Goal: Task Accomplishment & Management: Use online tool/utility

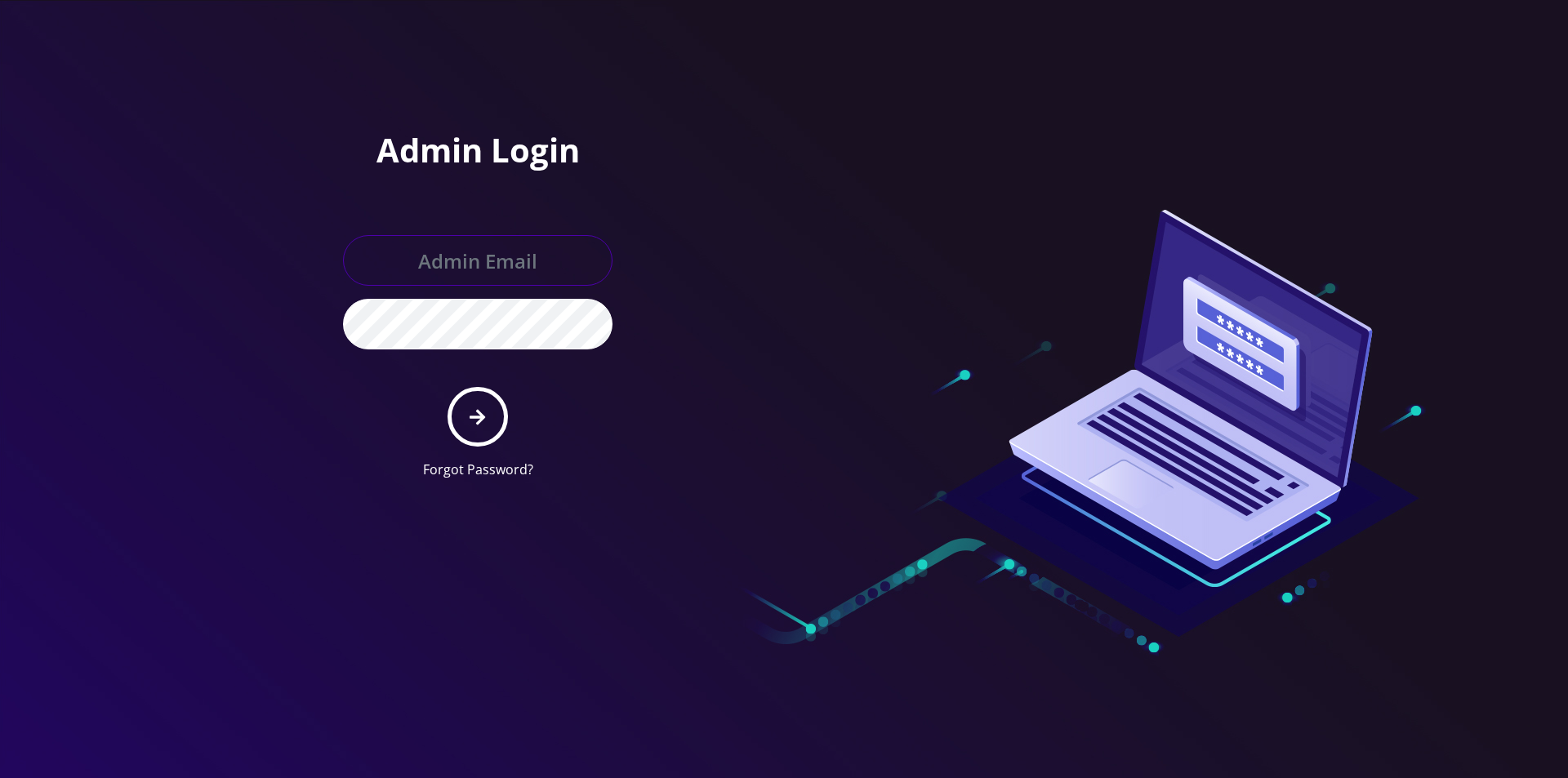
type input "master@britewireless.com"
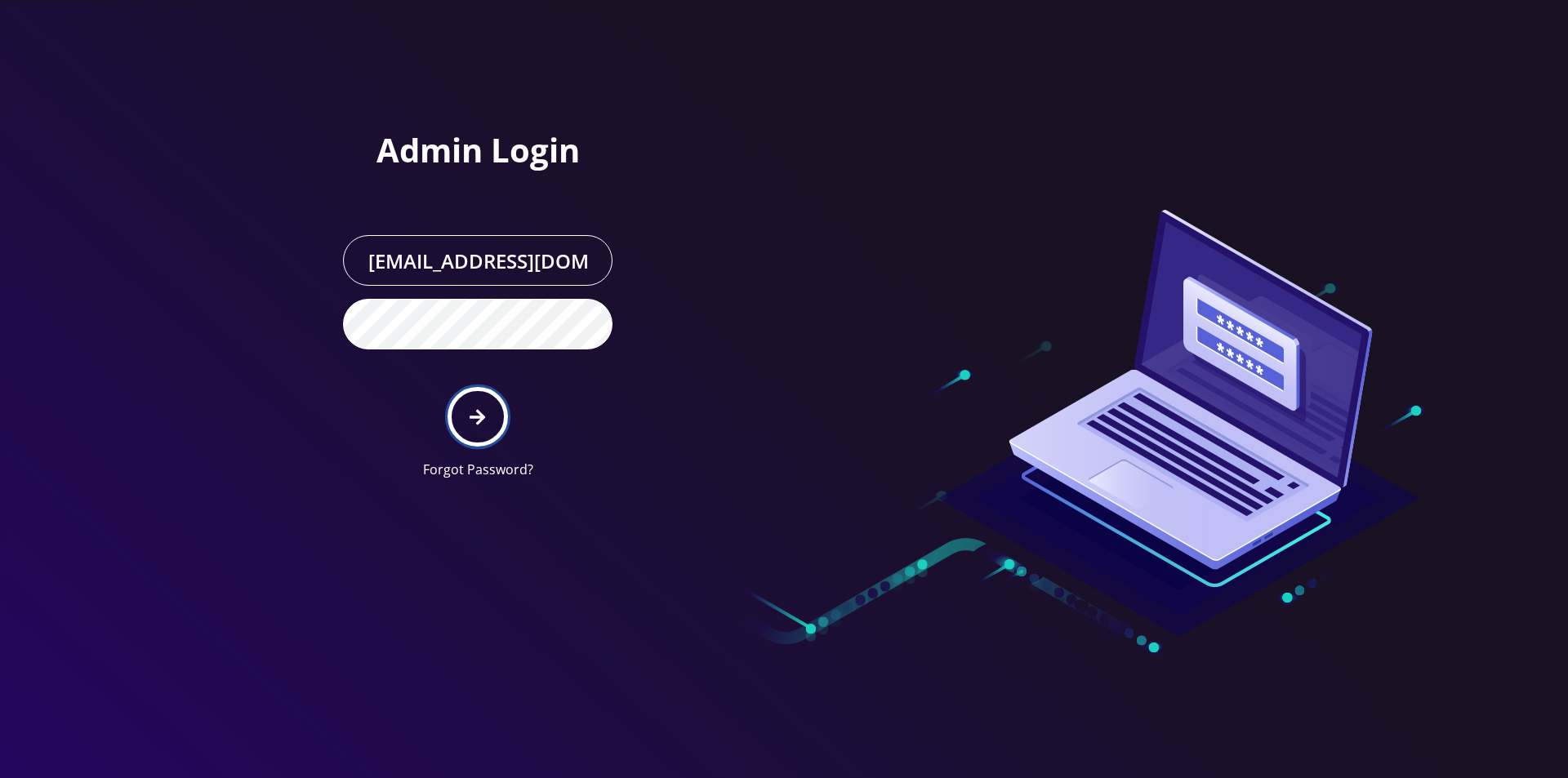
click at [503, 408] on button "submit" at bounding box center [478, 417] width 60 height 60
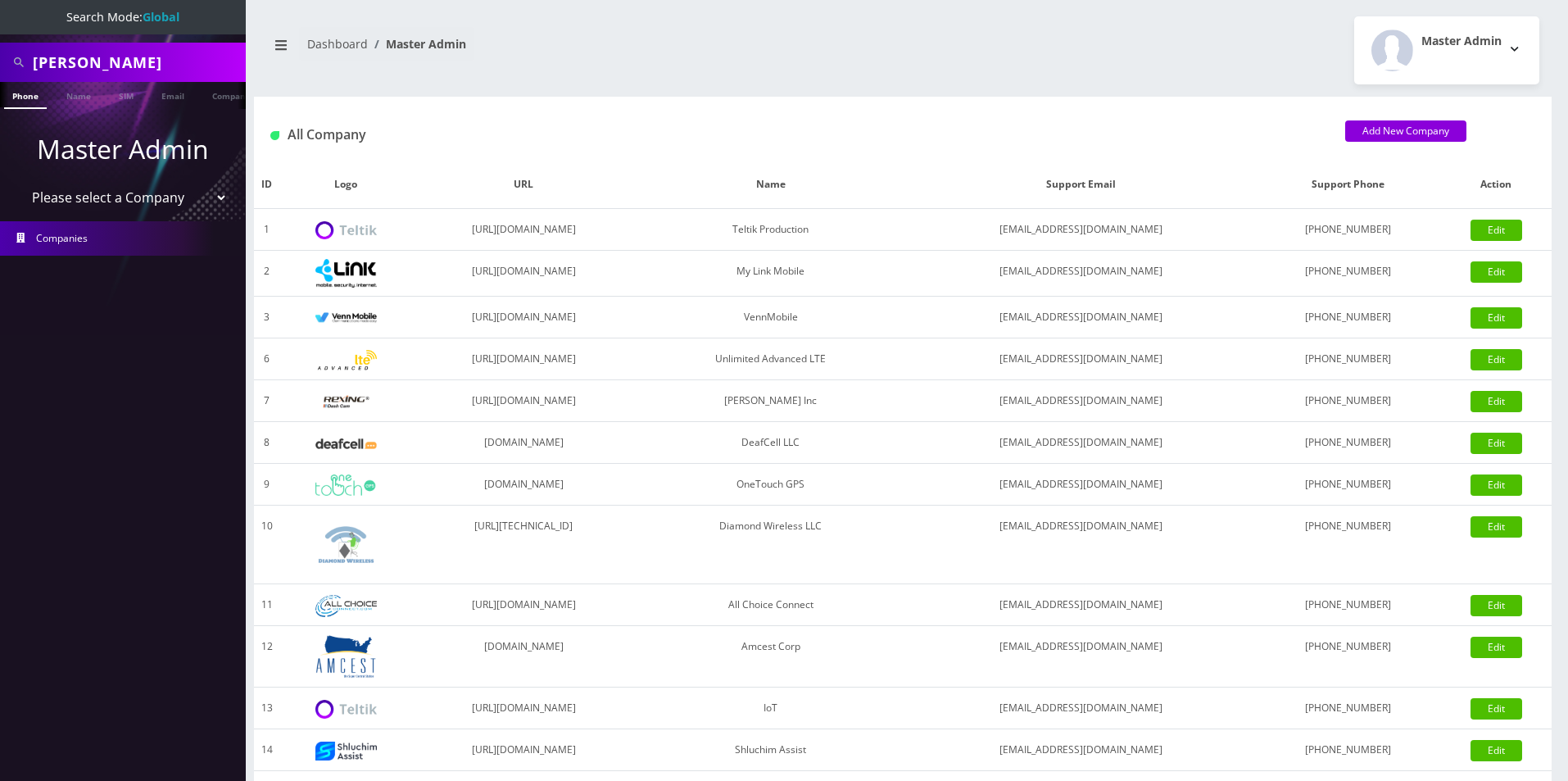
click at [93, 211] on select "Please select a Company Teltik Production My Link Mobile VennMobile Unlimited A…" at bounding box center [123, 198] width 209 height 31
select select "13"
click at [19, 182] on select "Please select a Company Teltik Production My Link Mobile VennMobile Unlimited A…" at bounding box center [123, 198] width 209 height 31
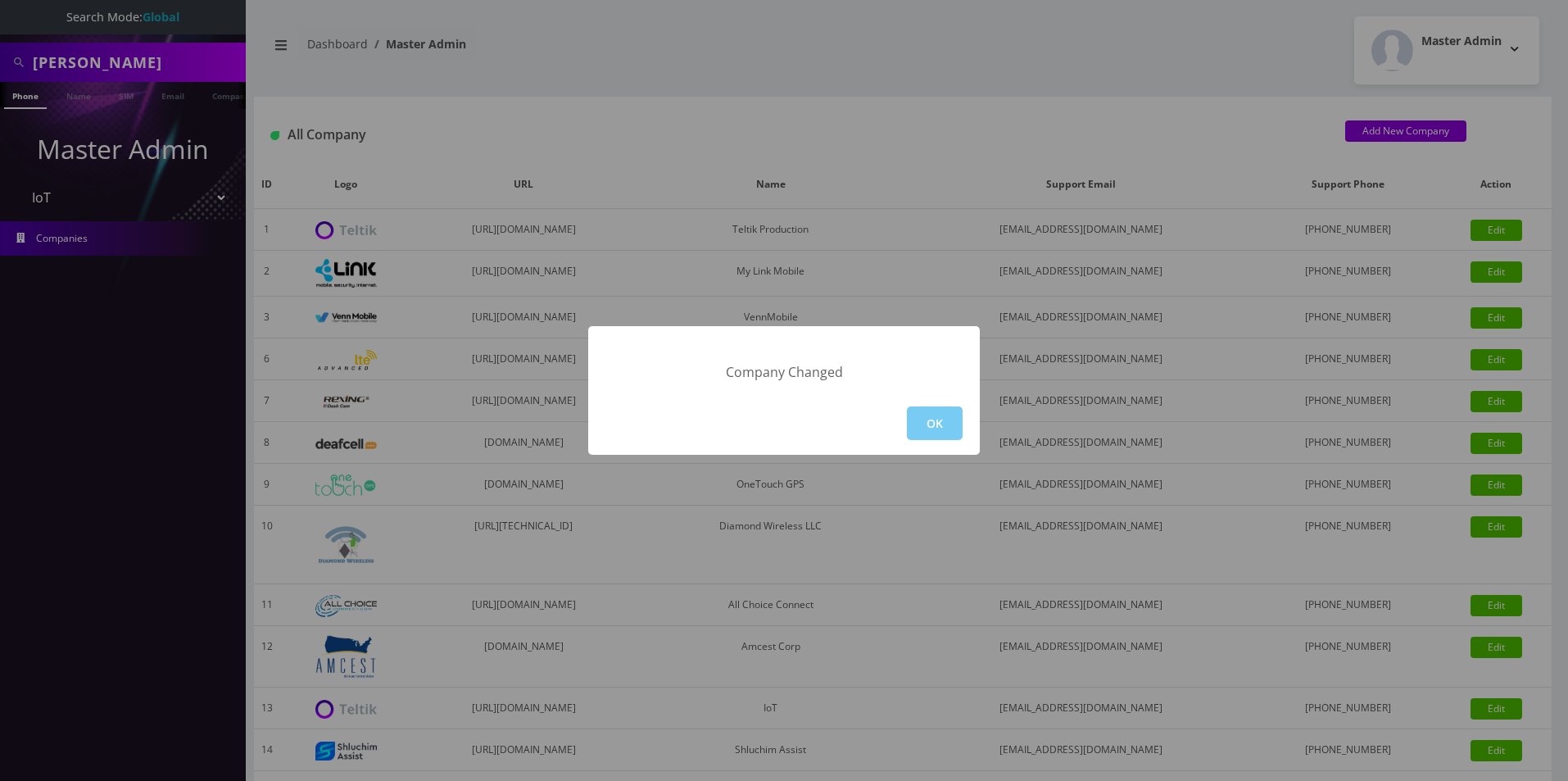
click at [916, 430] on button "OK" at bounding box center [935, 423] width 56 height 34
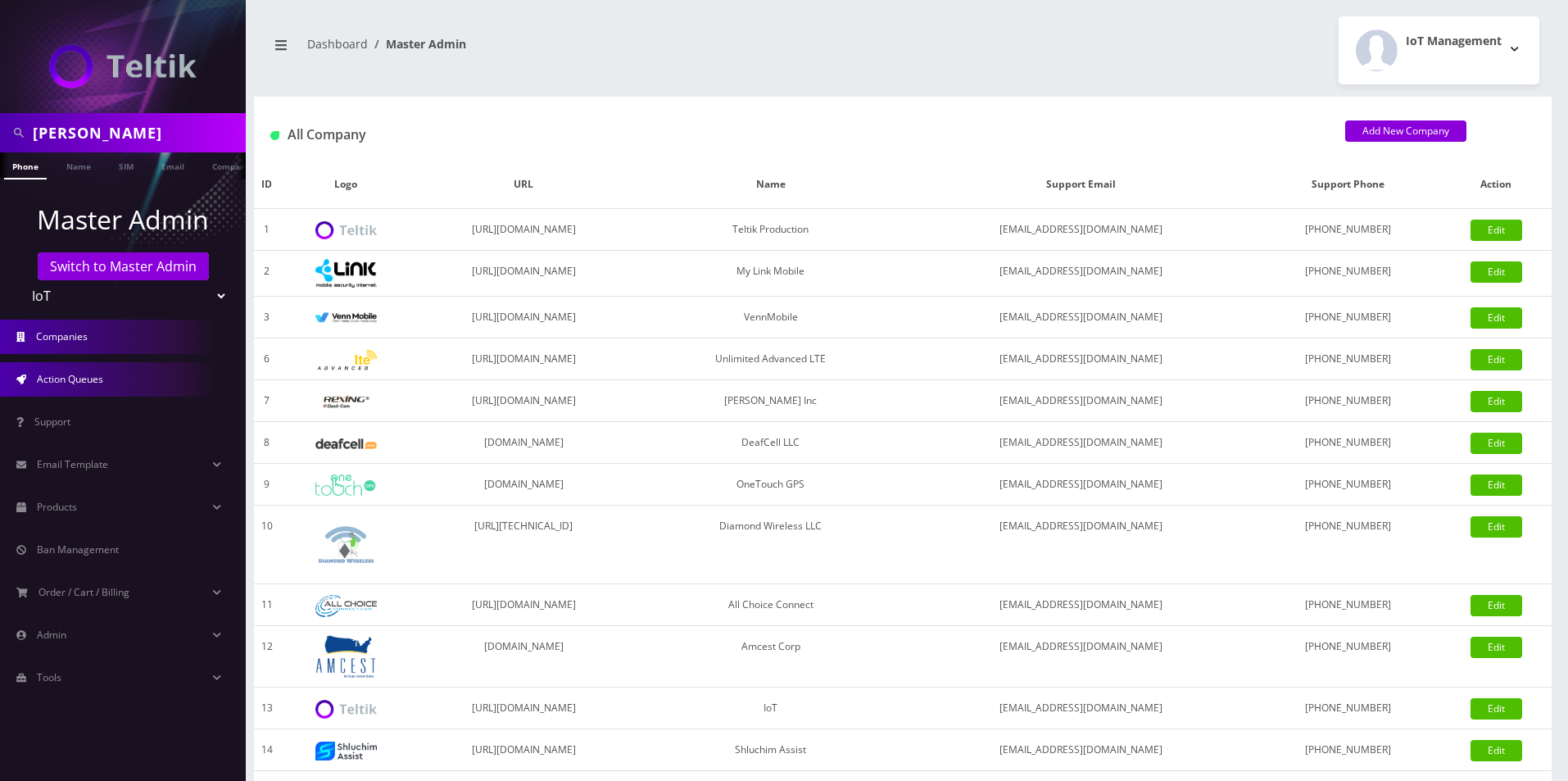
click at [93, 375] on span "Action Queues" at bounding box center [70, 379] width 66 height 14
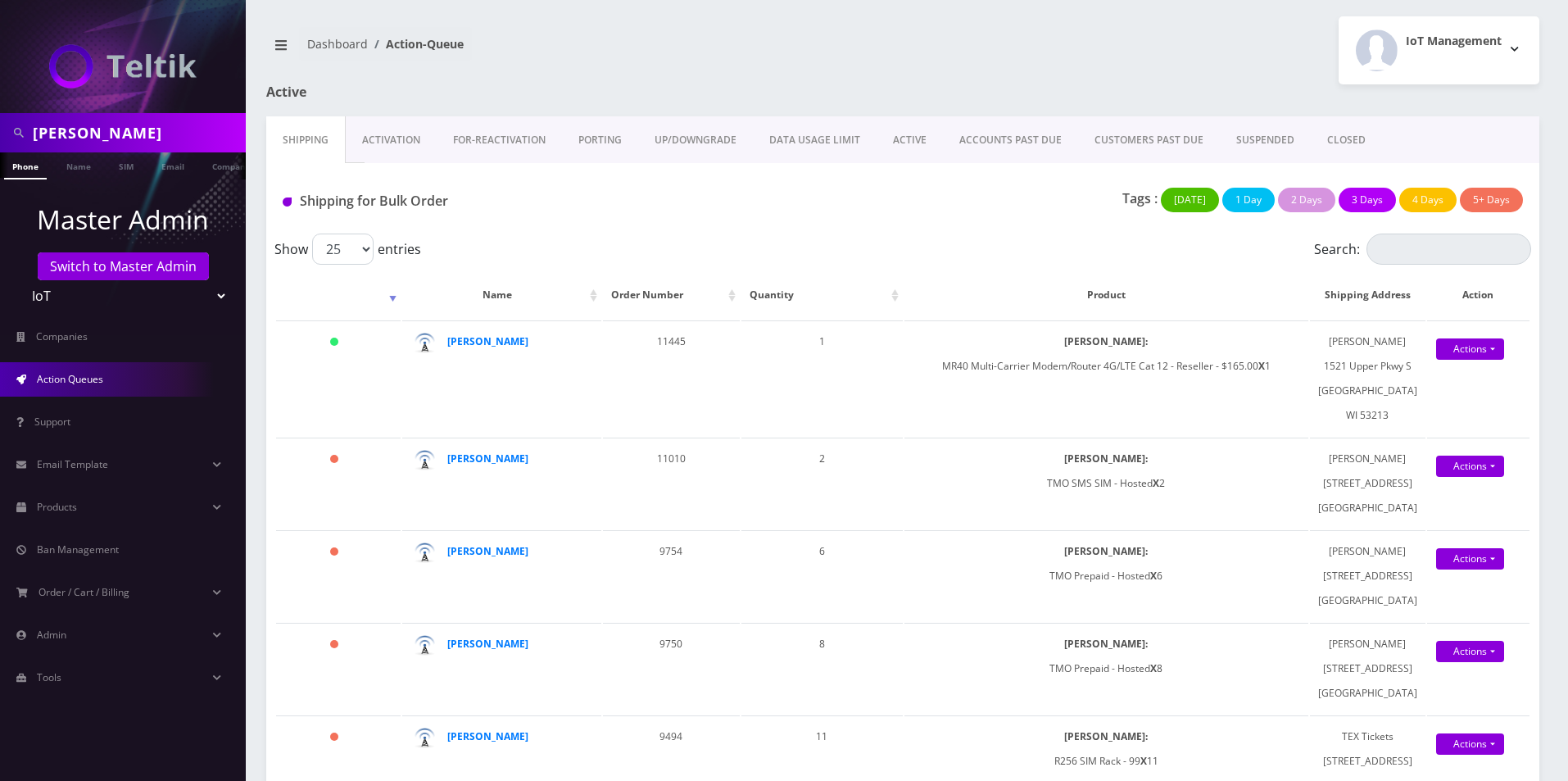
click at [391, 153] on link "Activation" at bounding box center [391, 139] width 91 height 47
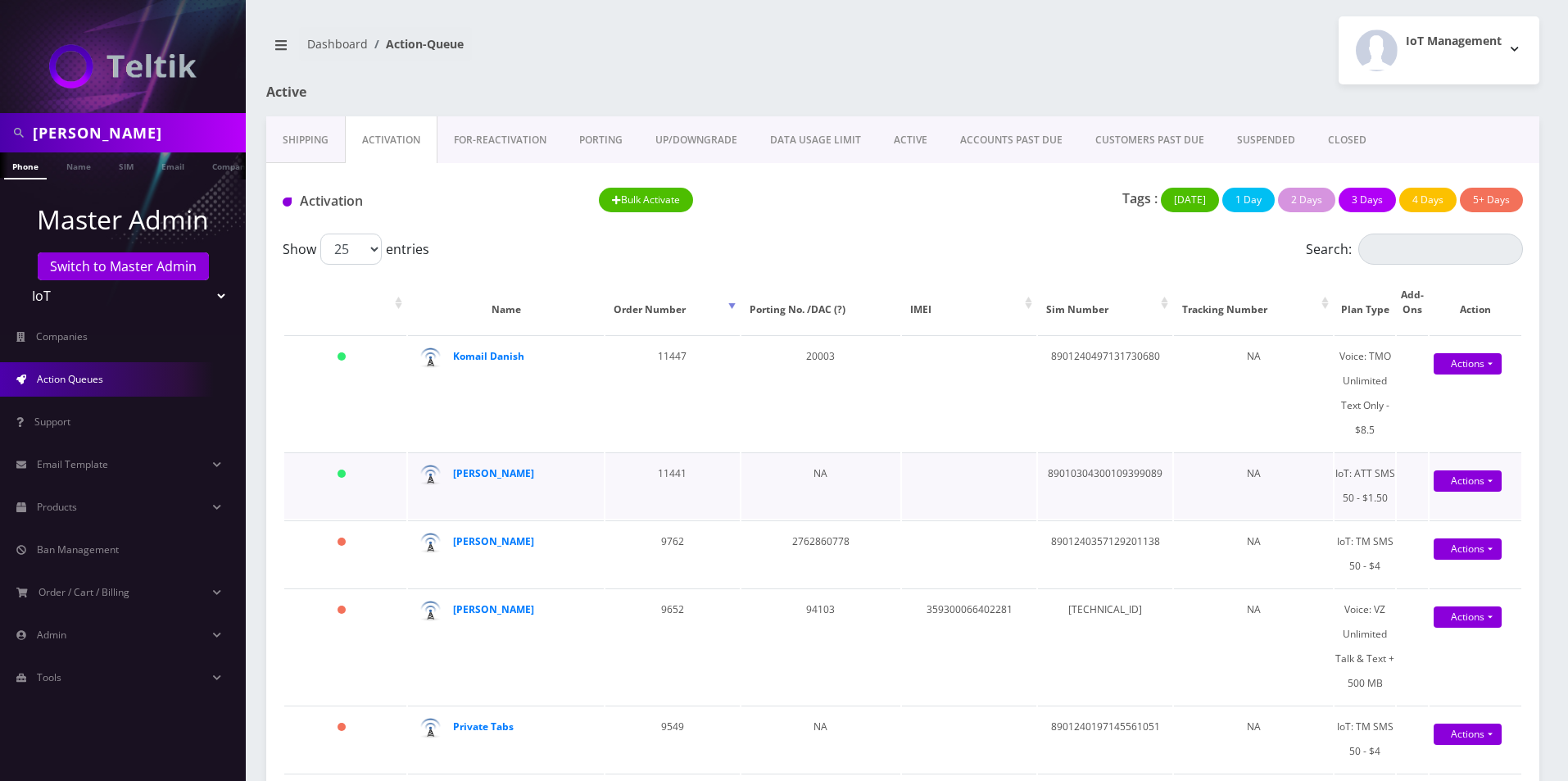
click at [1138, 482] on td "89010304300109399089" at bounding box center [1105, 485] width 134 height 66
copy td "89010304300109399089"
click at [151, 121] on input "paul c" at bounding box center [137, 132] width 209 height 31
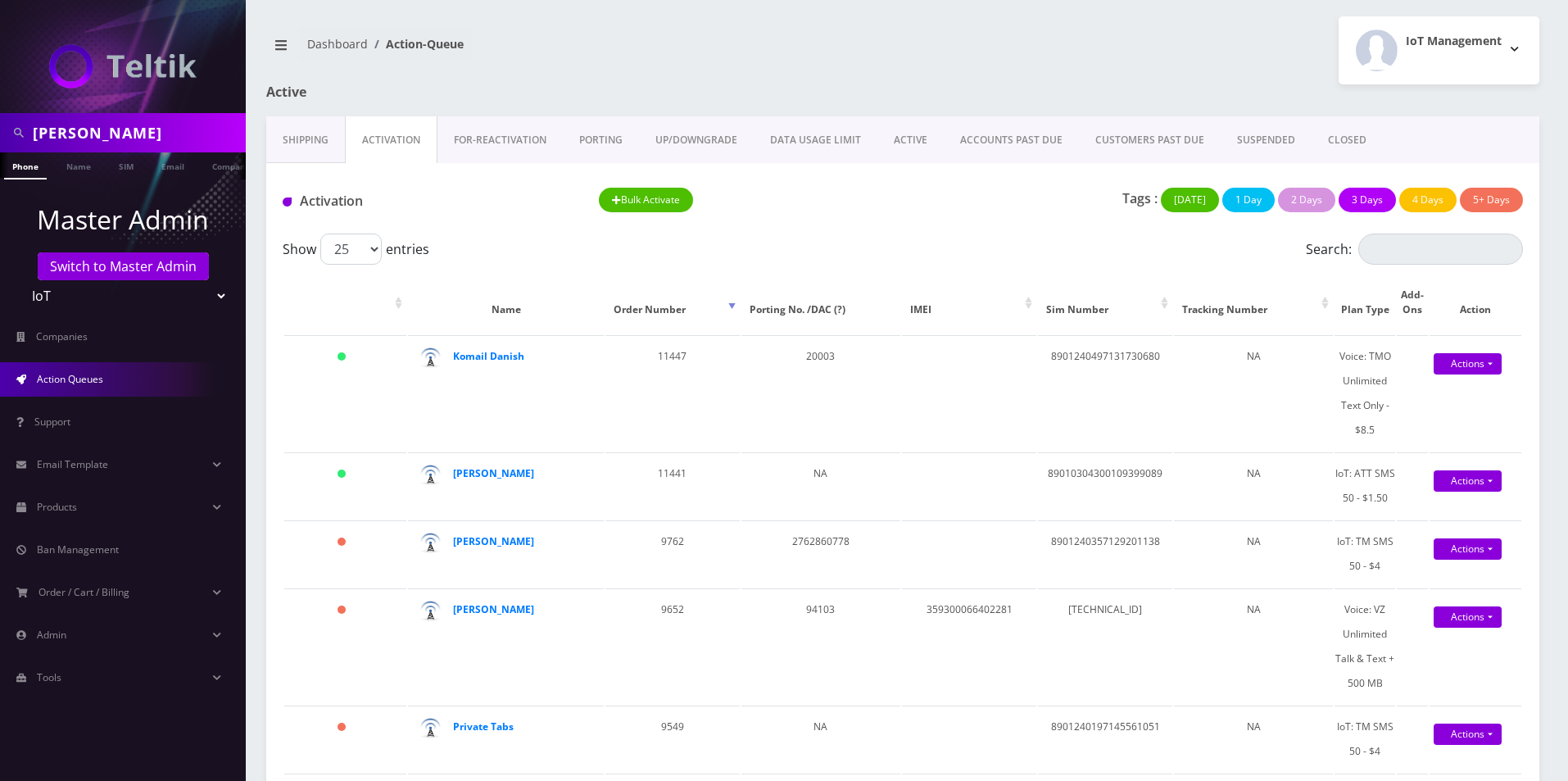
click at [151, 121] on input "paul c" at bounding box center [137, 132] width 209 height 31
paste input "9127921621"
type input "9127921621"
click at [20, 174] on link "Phone" at bounding box center [26, 165] width 43 height 27
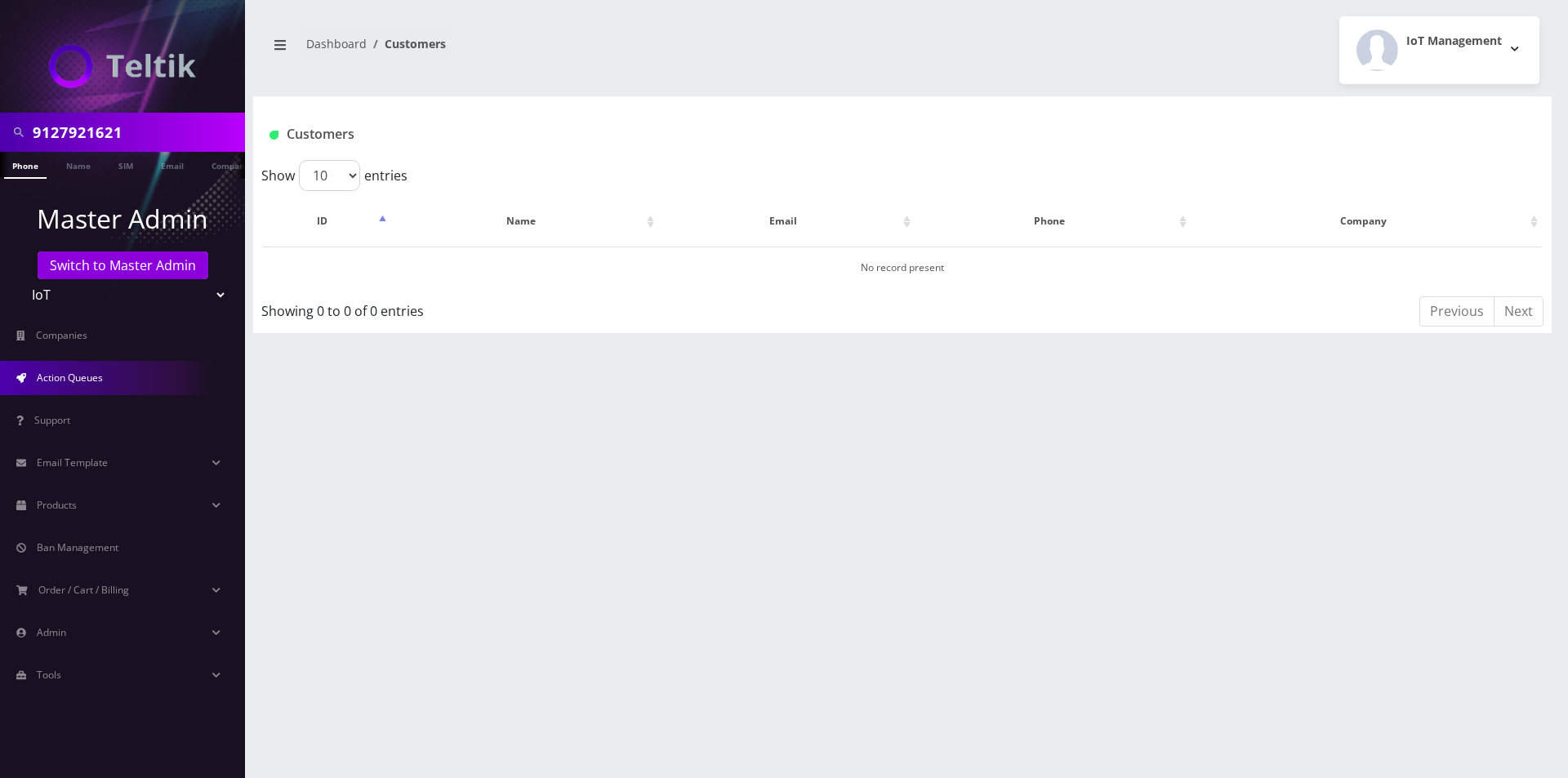
click at [105, 386] on link "Action Queues" at bounding box center [122, 377] width 245 height 34
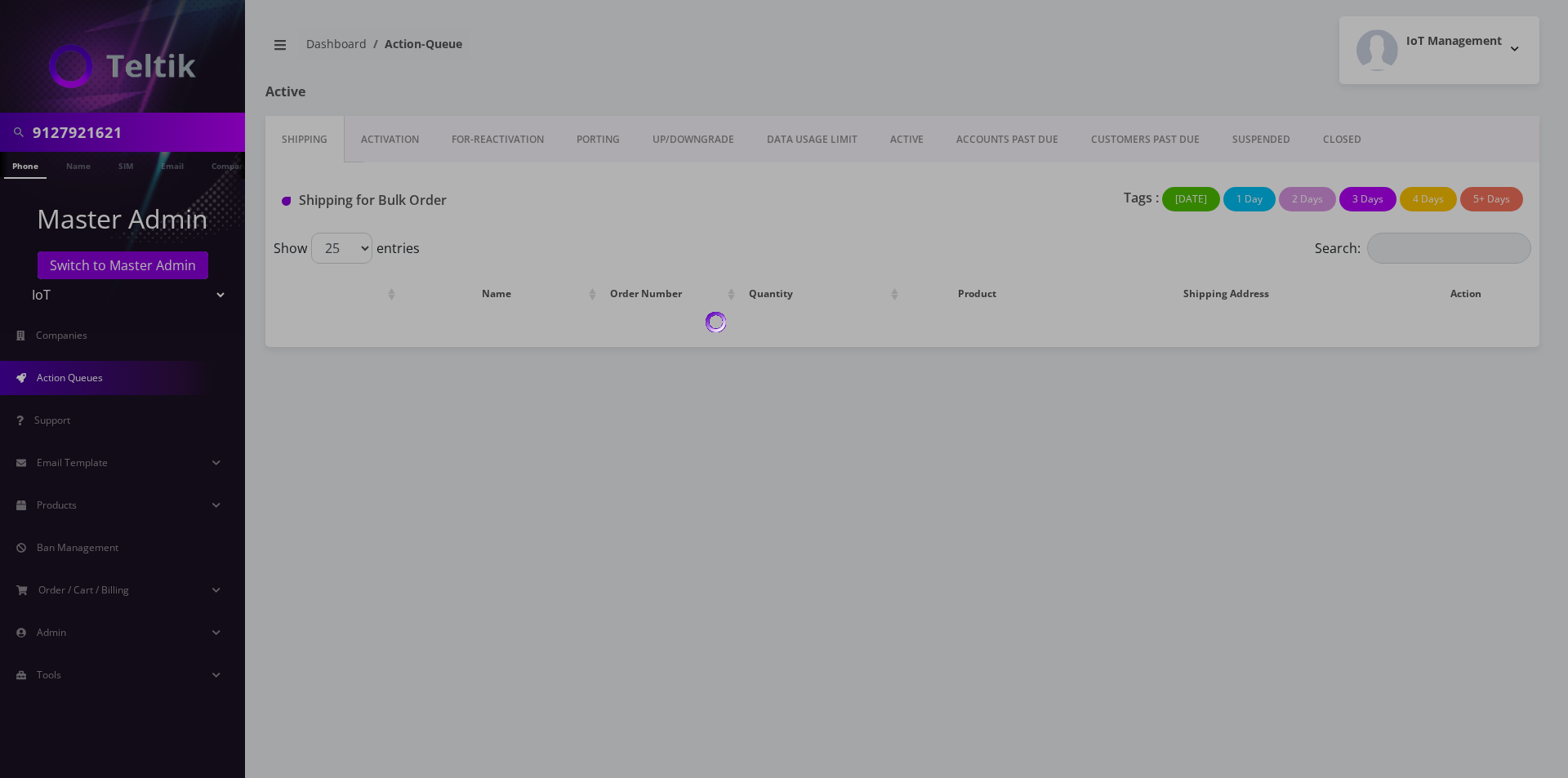
click at [390, 149] on div at bounding box center [784, 389] width 1568 height 778
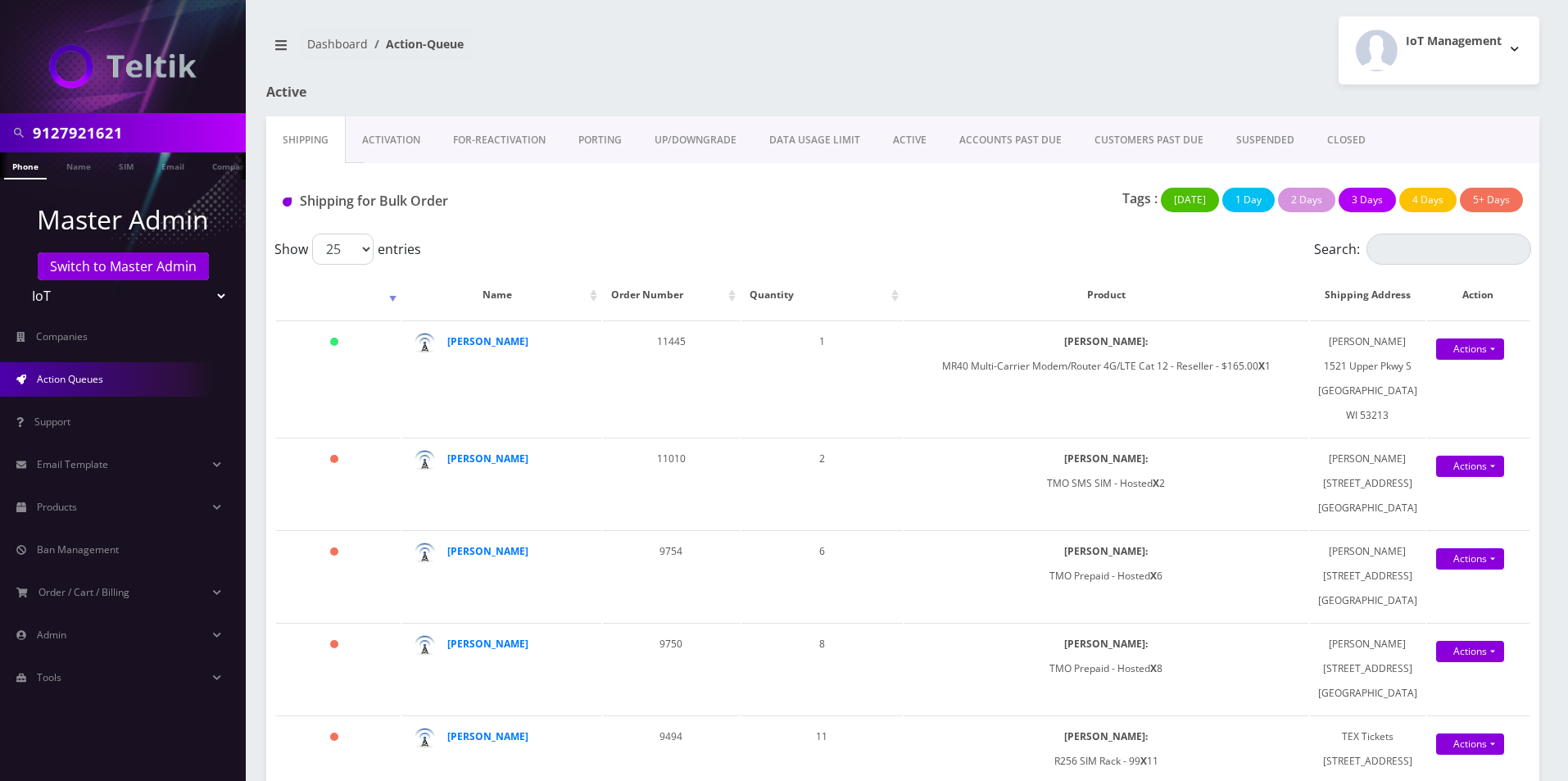
click at [387, 144] on link "Activation" at bounding box center [391, 139] width 91 height 47
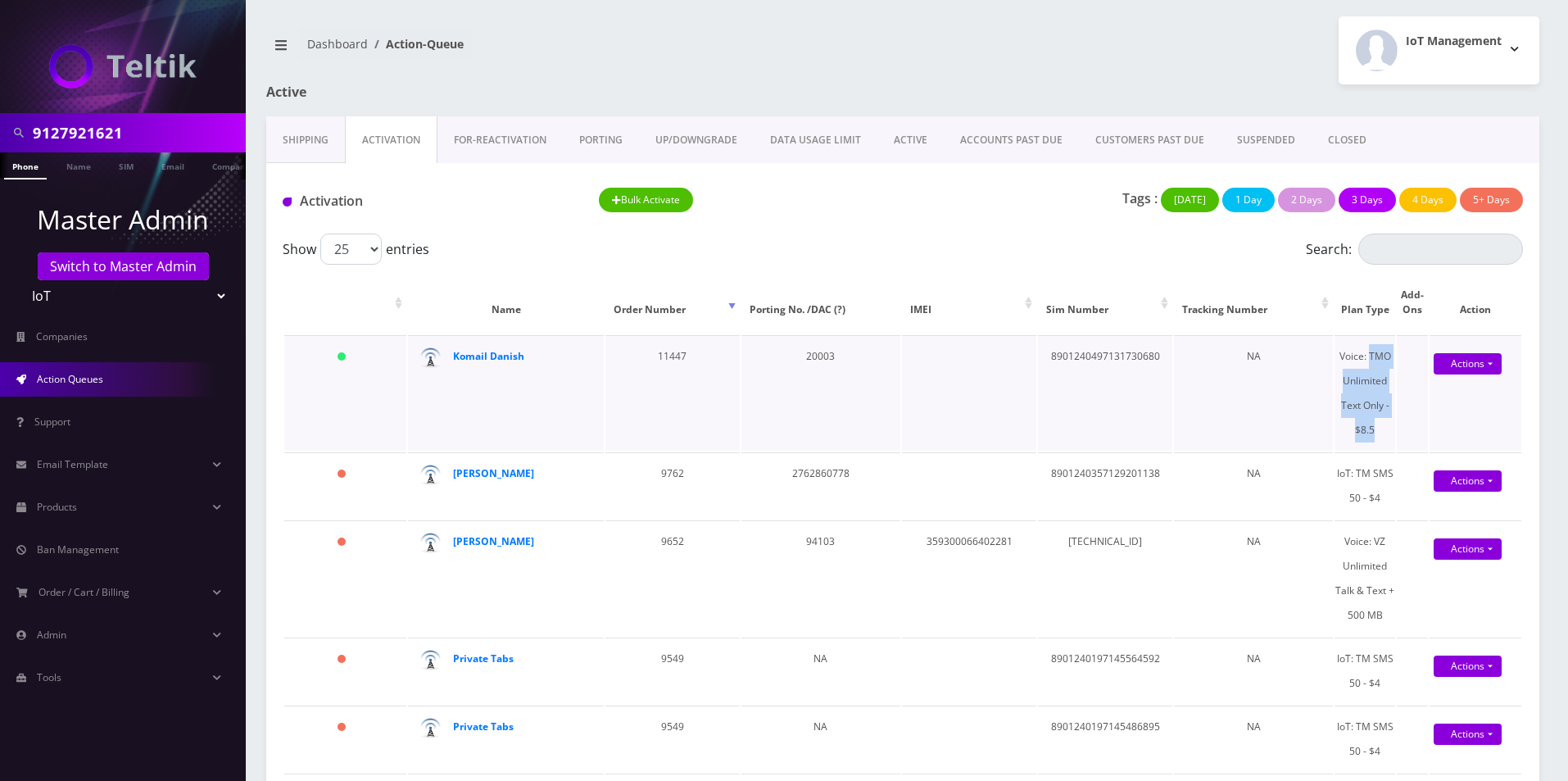
drag, startPoint x: 1376, startPoint y: 424, endPoint x: 1368, endPoint y: 357, distance: 67.5
click at [1368, 357] on div "Voice: TMO Unlimited Text Only - $8.5" at bounding box center [1364, 393] width 61 height 98
copy div "TMO Unlimited Text Only - $8.5"
click at [79, 507] on link "Products" at bounding box center [123, 507] width 246 height 34
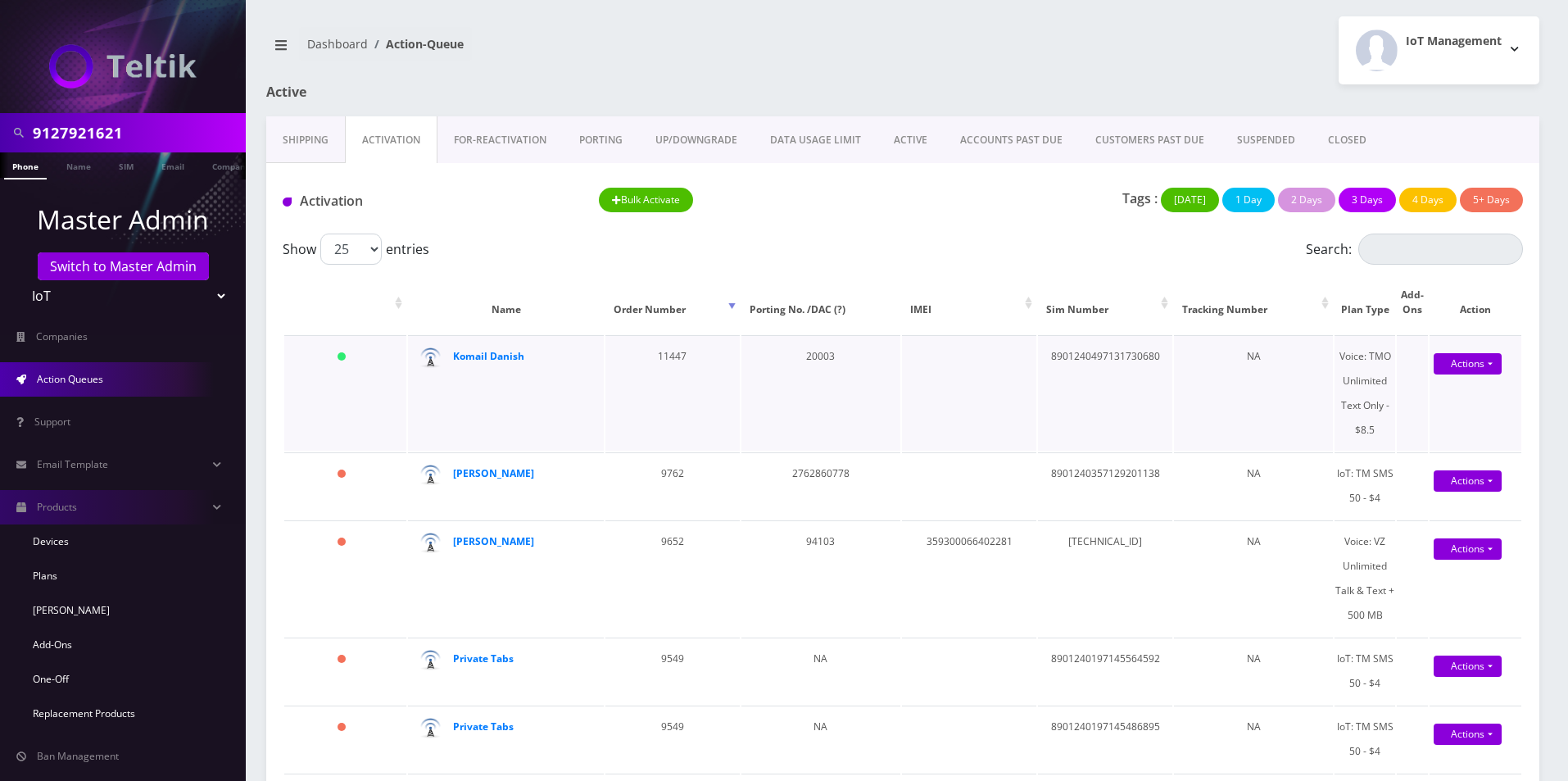
click at [1094, 354] on td "8901240497131730680" at bounding box center [1105, 393] width 134 height 115
copy td "8901240497131730680"
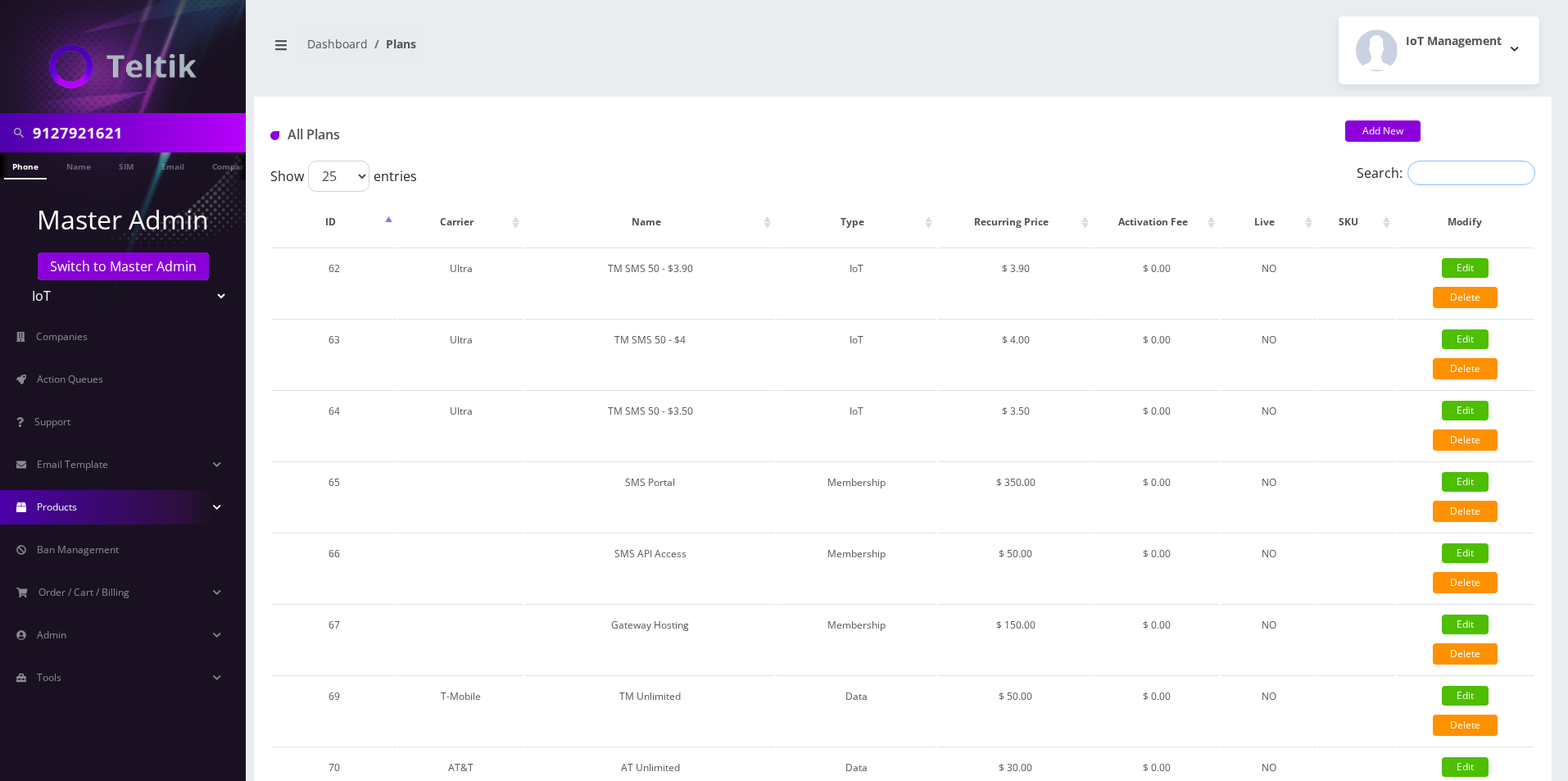
click at [1461, 176] on input "Search:" at bounding box center [1471, 173] width 128 height 25
paste input "TMO Unlimited Text Only - $8.5"
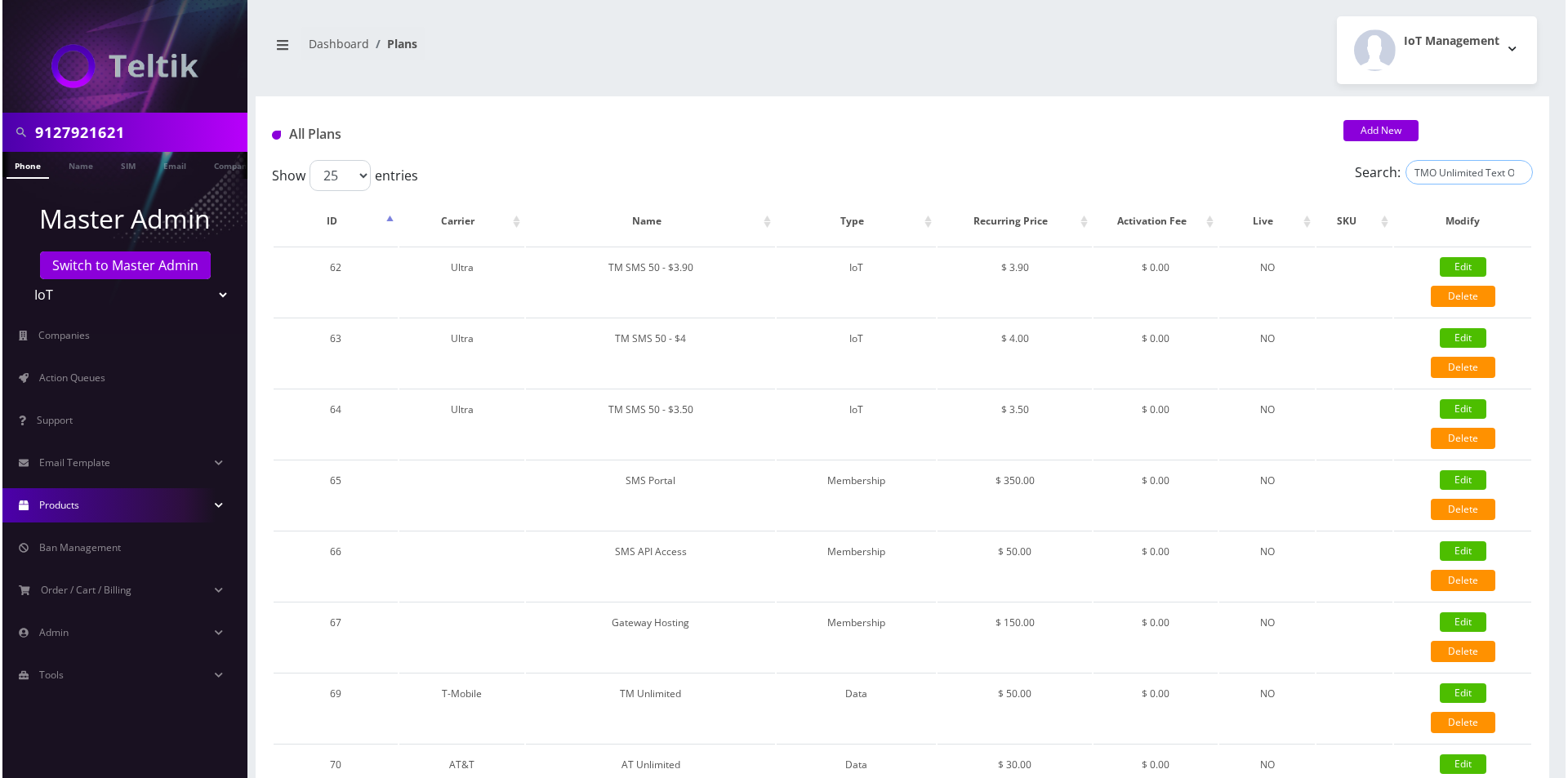
scroll to position [0, 40]
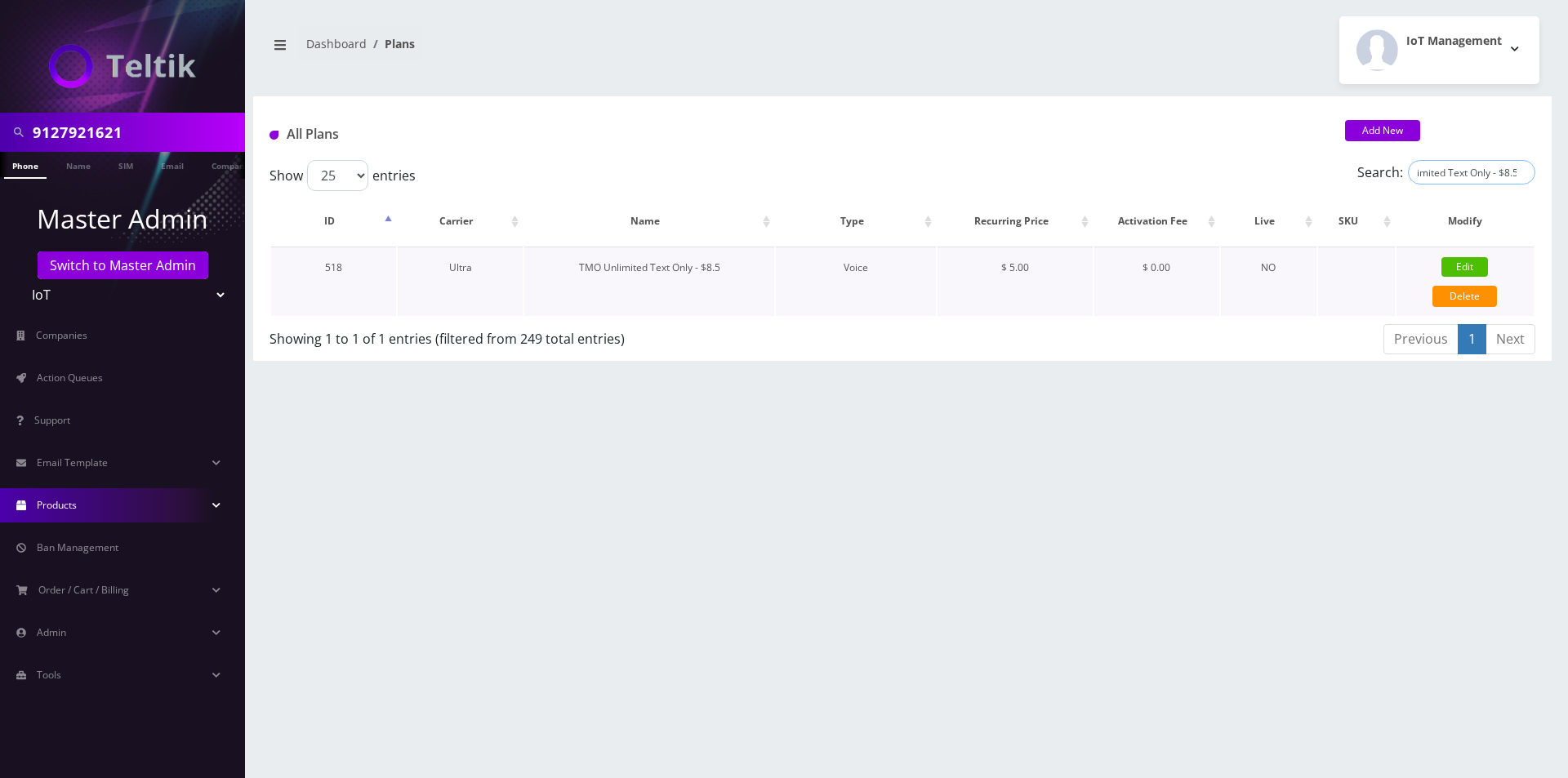
type input "TMO Unlimited Text Only - $8.5"
click at [1464, 264] on link "Edit" at bounding box center [1464, 266] width 46 height 20
type input "TMO Unlimited Text Only - $8.5"
select select "1"
select select "5"
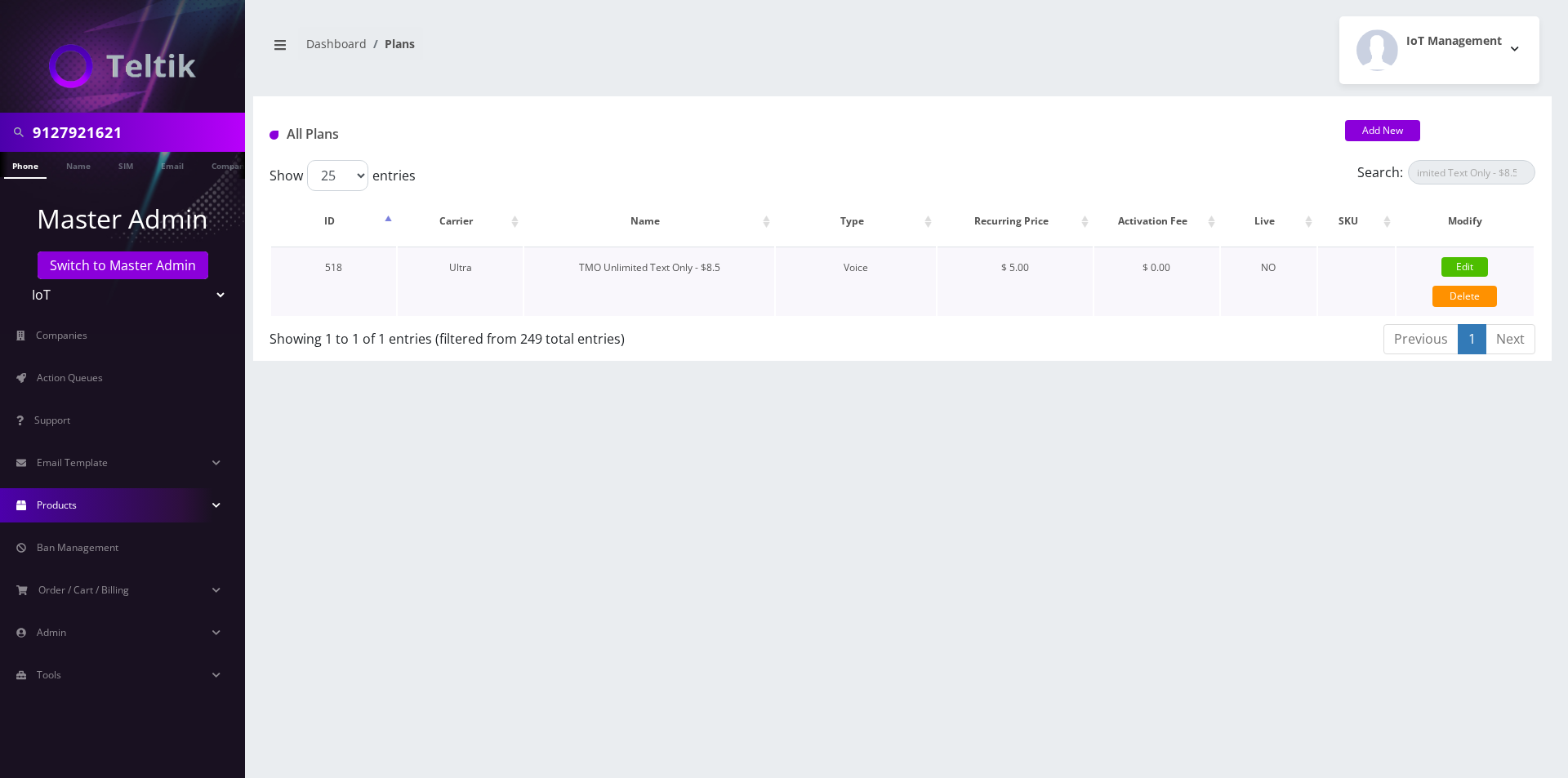
select select "1"
checkbox input "false"
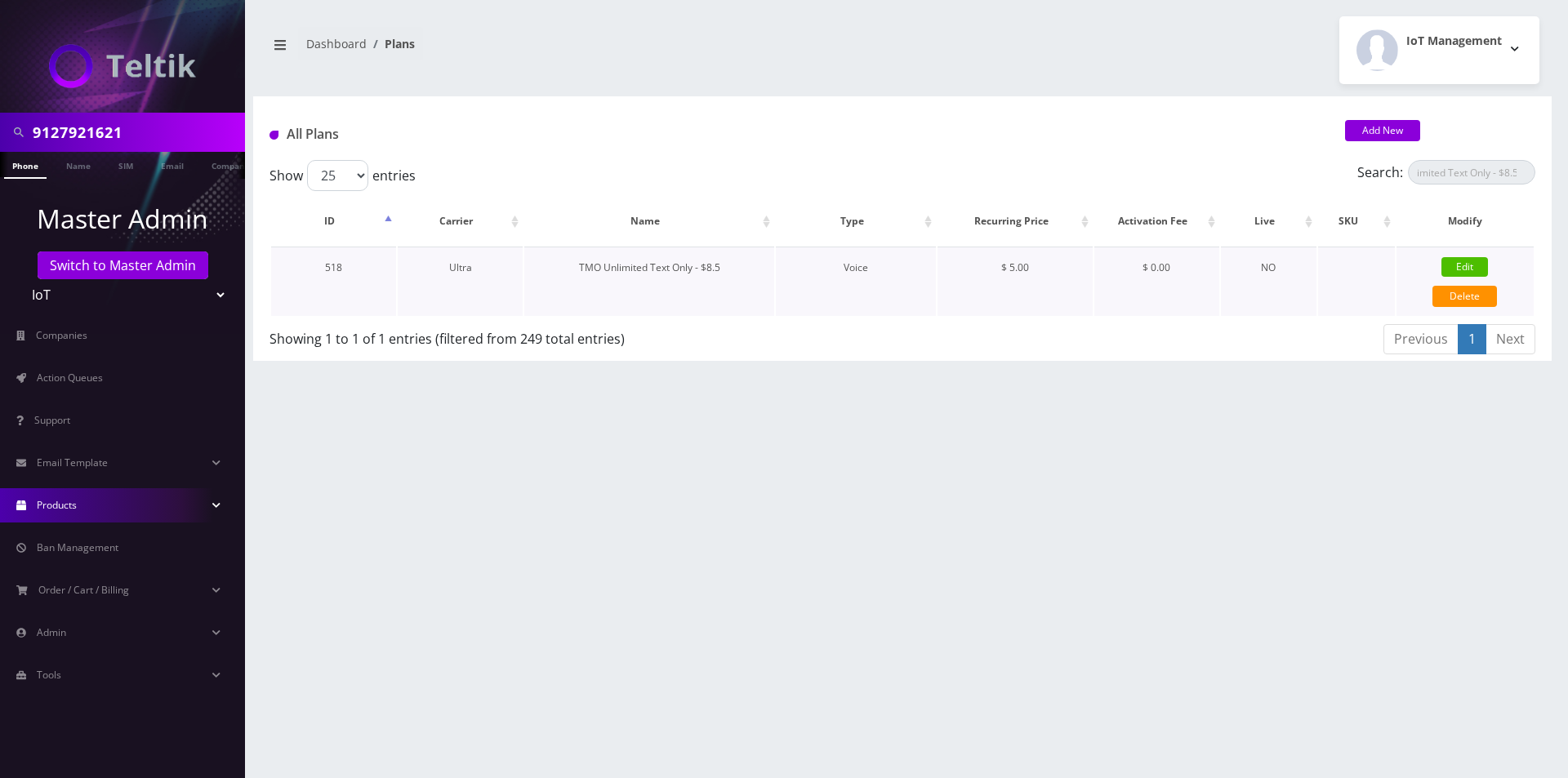
checkbox input "false"
checkbox input "true"
checkbox input "false"
type input "1375"
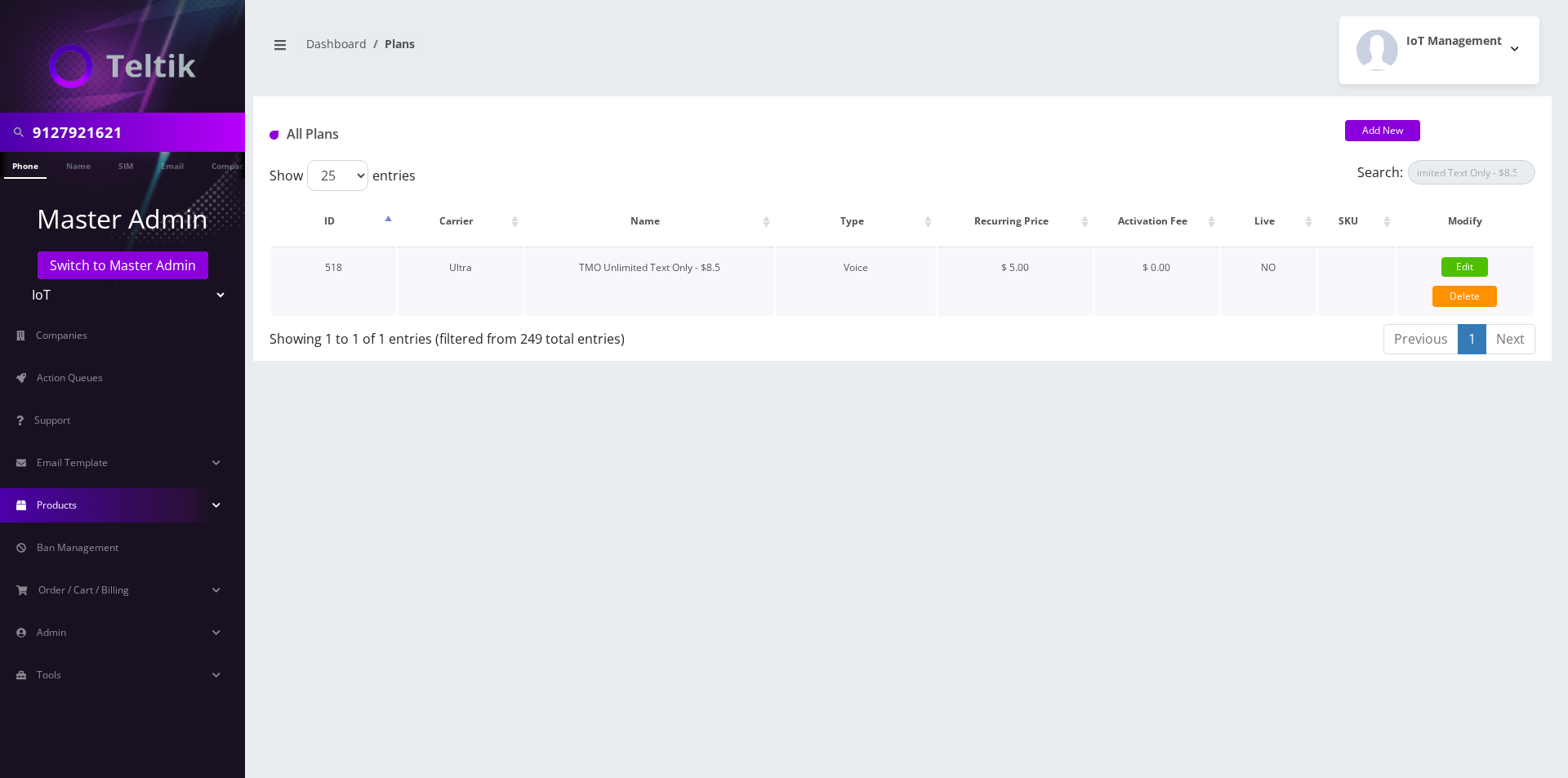
type input "3.5"
select select "0"
checkbox input "true"
checkbox input "false"
type input "5"
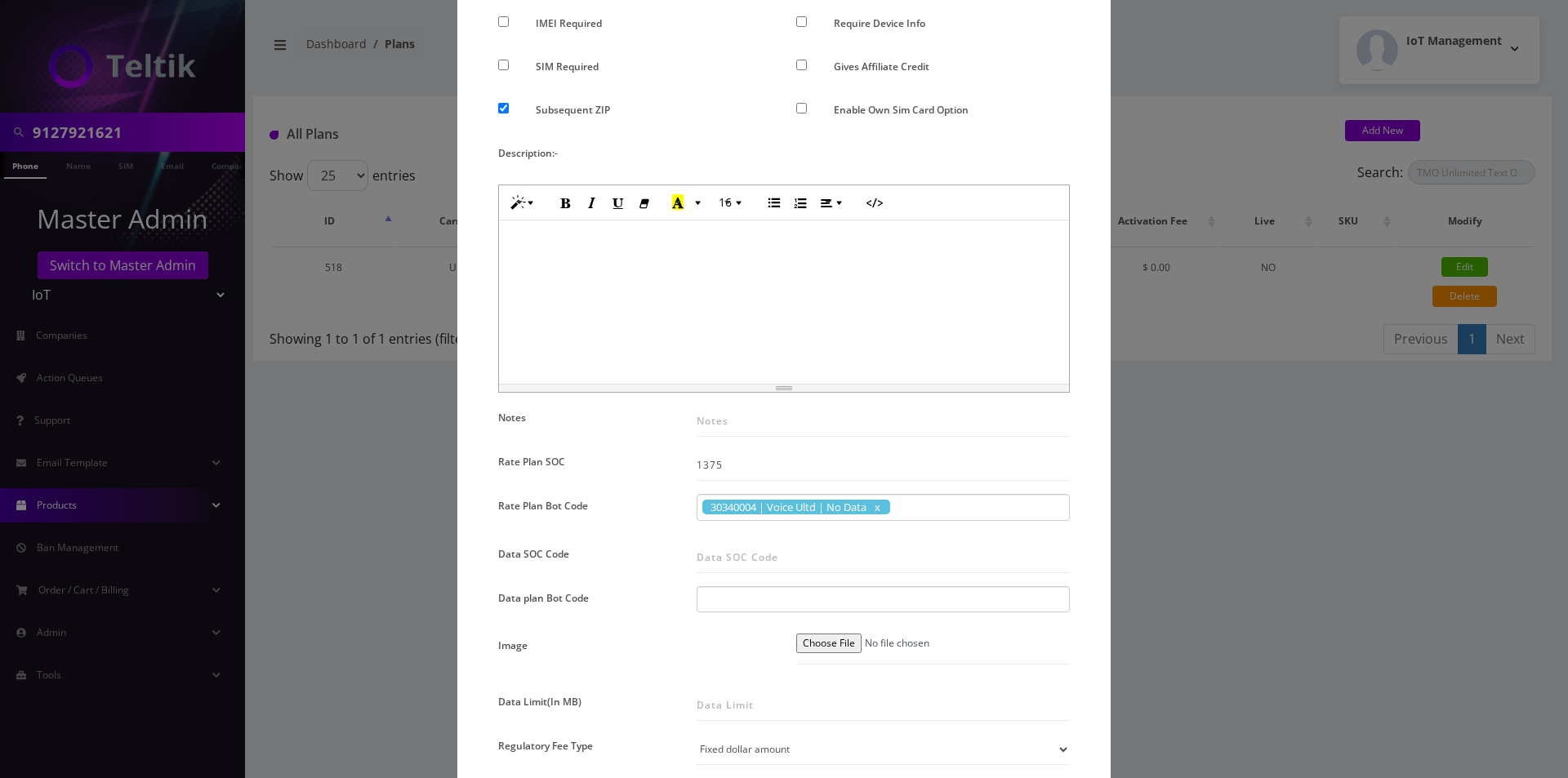
scroll to position [490, 0]
